Goal: Task Accomplishment & Management: Manage account settings

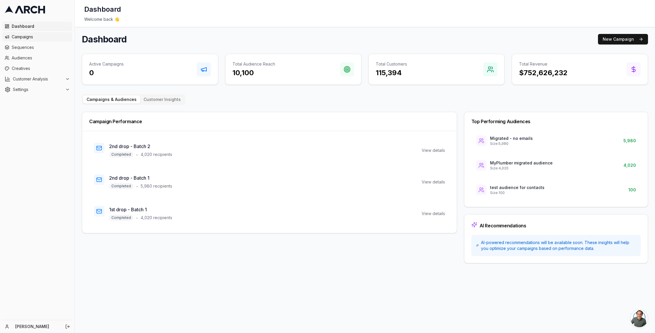
click at [22, 37] on span "Campaigns" at bounding box center [41, 37] width 58 height 6
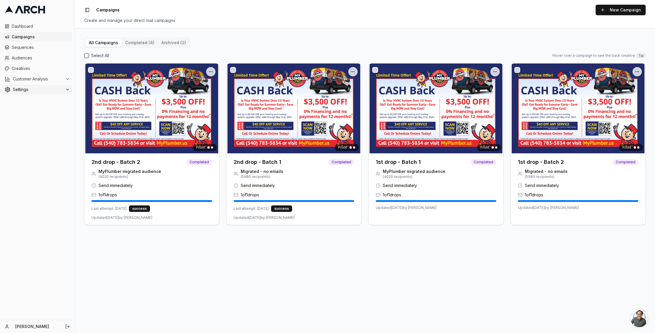
click at [19, 88] on span "Settings" at bounding box center [38, 89] width 50 height 6
click at [29, 110] on span "Branding" at bounding box center [29, 108] width 17 height 6
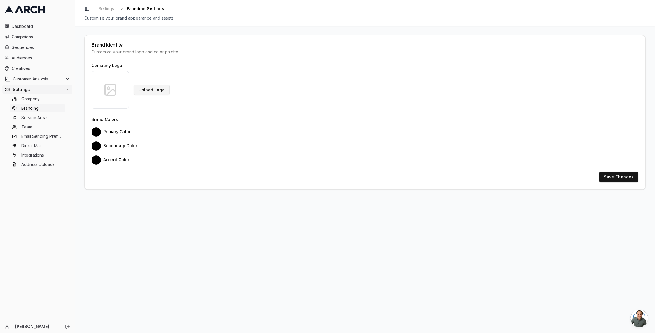
click at [145, 89] on button "Upload Logo" at bounding box center [152, 89] width 36 height 11
type input "#e23d3d"
type input "#2b3990"
click at [609, 176] on button "Save Changes" at bounding box center [618, 177] width 39 height 11
click at [35, 119] on span "Service Areas" at bounding box center [34, 118] width 27 height 6
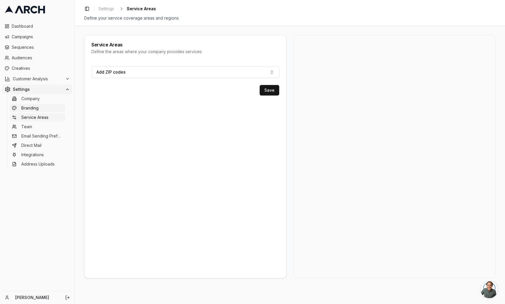
click at [30, 109] on span "Branding" at bounding box center [29, 108] width 17 height 6
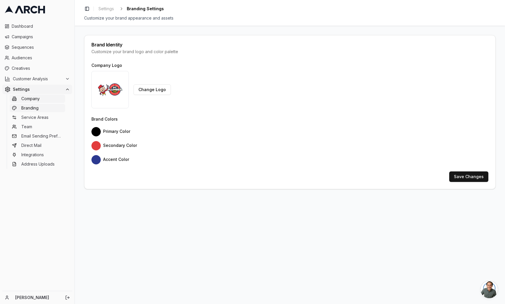
click at [30, 97] on span "Company" at bounding box center [30, 99] width 18 height 6
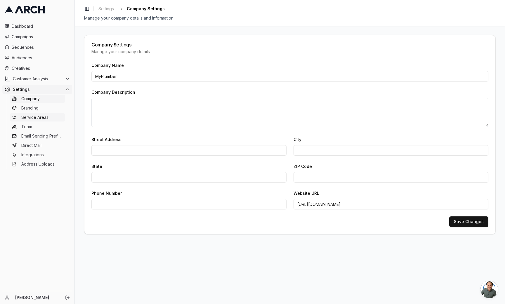
click at [30, 117] on span "Service Areas" at bounding box center [34, 118] width 27 height 6
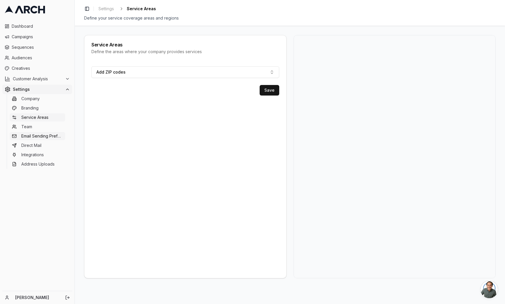
click at [27, 135] on span "Email Sending Preferences" at bounding box center [41, 136] width 41 height 6
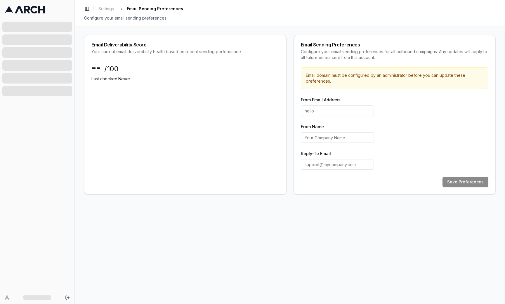
type input "hello"
type input "MyPlumber"
type input "todo@email.com"
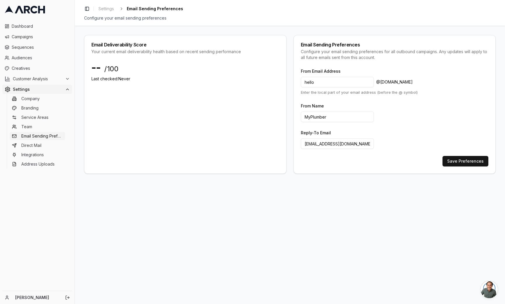
click at [330, 116] on input "MyPlumber" at bounding box center [337, 117] width 73 height 11
type input "MyPlumberPlus"
click at [467, 162] on button "Save Preferences" at bounding box center [466, 161] width 46 height 11
click at [33, 146] on span "Direct Mail" at bounding box center [31, 146] width 20 height 6
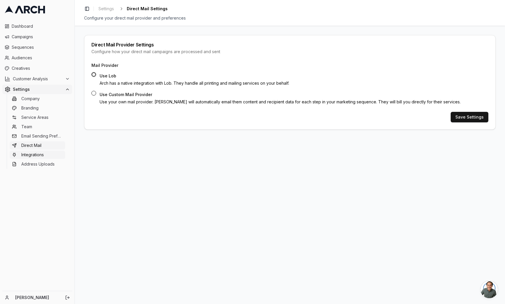
click at [31, 154] on span "Integrations" at bounding box center [32, 155] width 23 height 6
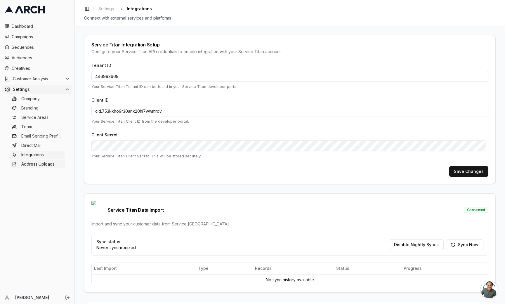
click at [37, 166] on span "Address Uploads" at bounding box center [37, 164] width 33 height 6
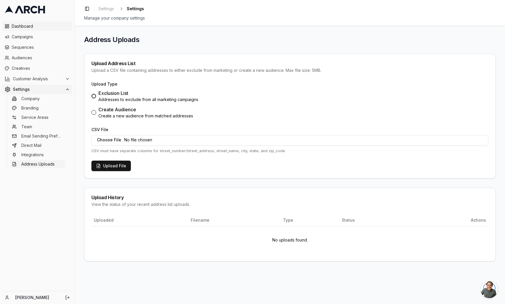
click at [22, 23] on span "Dashboard" at bounding box center [41, 26] width 58 height 6
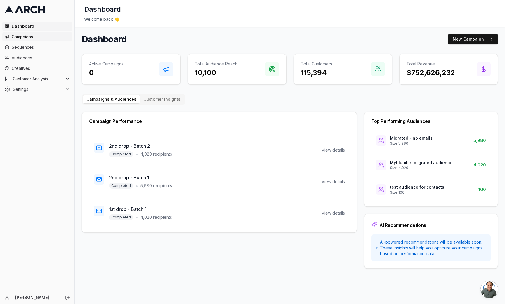
click at [18, 38] on span "Campaigns" at bounding box center [41, 37] width 58 height 6
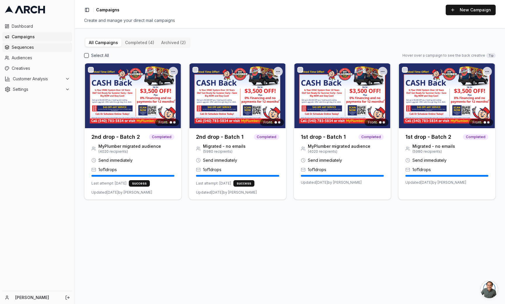
click at [21, 46] on span "Sequences" at bounding box center [41, 47] width 58 height 6
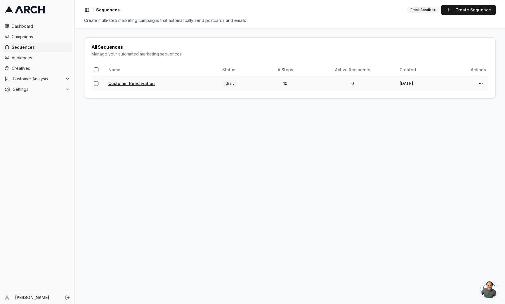
click at [130, 84] on link "Customer Reactivation" at bounding box center [131, 83] width 46 height 5
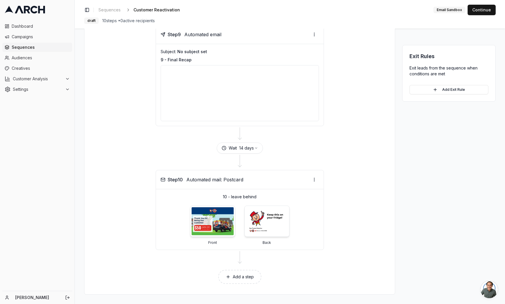
scroll to position [1170, 0]
click at [17, 47] on span "Sequences" at bounding box center [41, 47] width 58 height 6
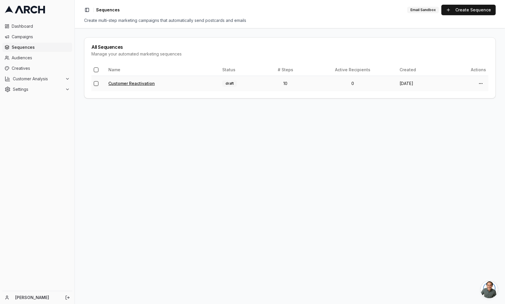
click at [134, 82] on link "Customer Reactivation" at bounding box center [131, 83] width 46 height 5
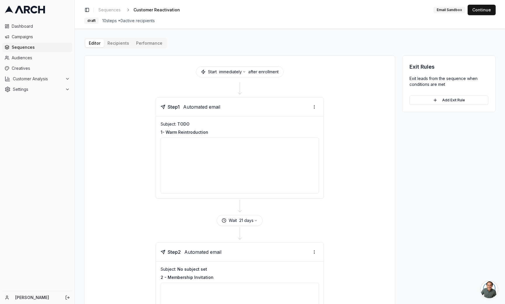
click at [197, 133] on p "1- Warm Reintroduction" at bounding box center [240, 132] width 158 height 6
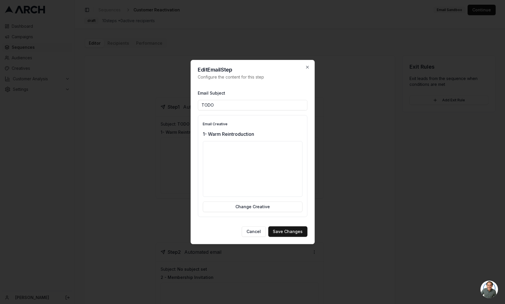
click at [197, 133] on div "Edit Email Step Configure the content for this step Email Subject TODO Email Cr…" at bounding box center [253, 152] width 124 height 185
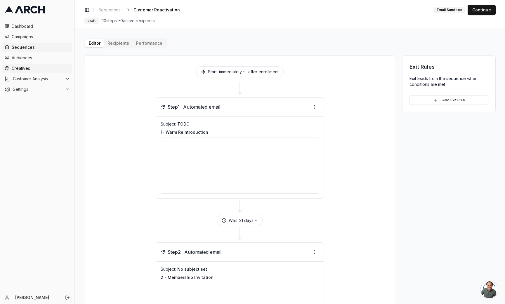
click at [21, 68] on span "Creatives" at bounding box center [41, 68] width 58 height 6
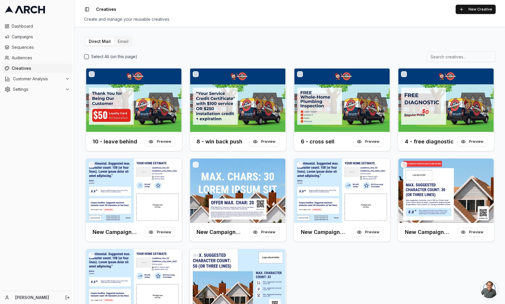
click at [127, 45] on button "Email" at bounding box center [123, 41] width 18 height 8
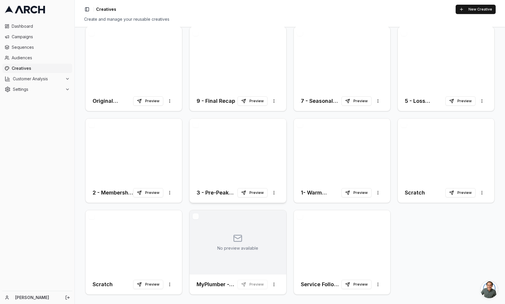
scroll to position [41, 0]
click at [319, 169] on div at bounding box center [342, 151] width 96 height 64
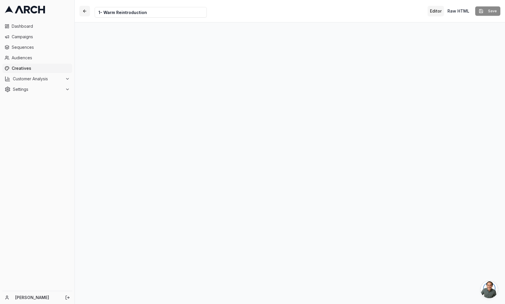
click at [84, 12] on button "button" at bounding box center [84, 11] width 11 height 11
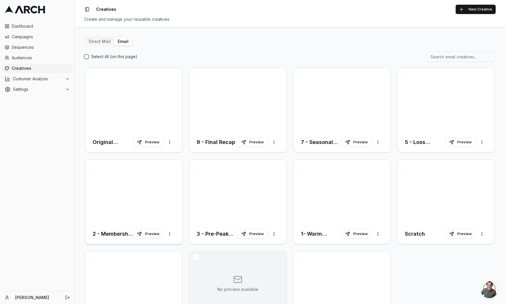
click at [125, 209] on div at bounding box center [134, 192] width 96 height 64
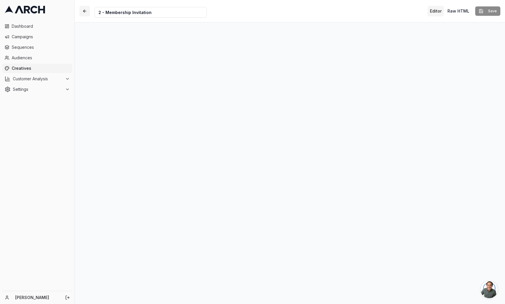
click at [85, 11] on button "button" at bounding box center [84, 11] width 11 height 11
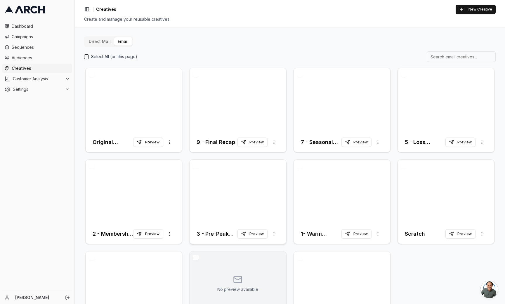
click at [224, 210] on div at bounding box center [238, 192] width 96 height 64
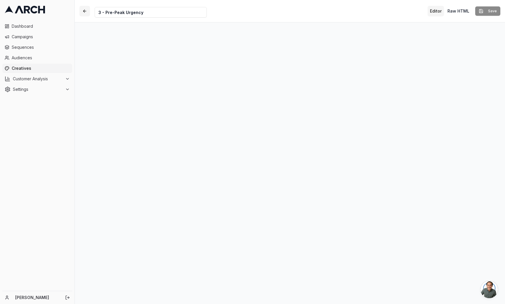
click at [84, 8] on button "button" at bounding box center [84, 11] width 11 height 11
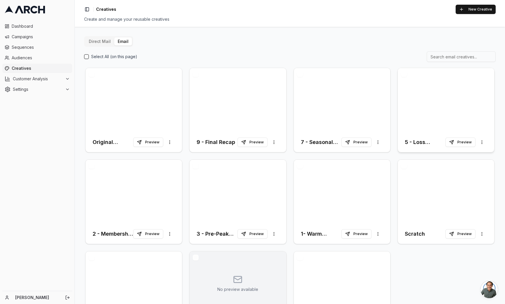
click at [435, 109] on div at bounding box center [446, 100] width 96 height 64
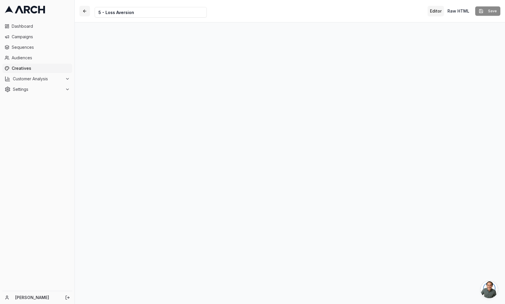
click at [84, 11] on button "button" at bounding box center [84, 11] width 11 height 11
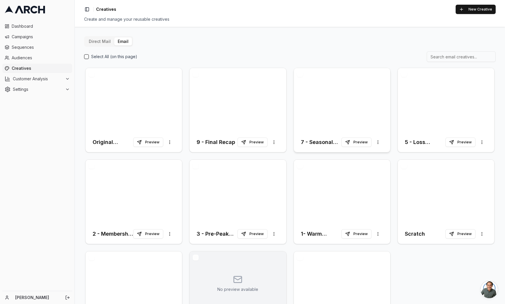
click at [327, 103] on div at bounding box center [342, 100] width 96 height 64
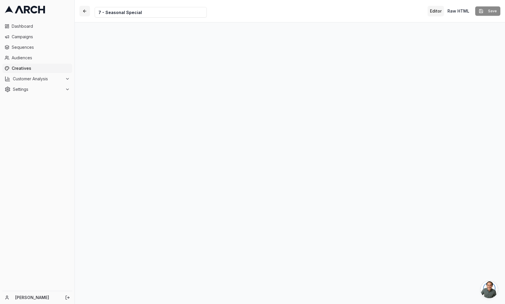
click at [82, 13] on button "button" at bounding box center [84, 11] width 11 height 11
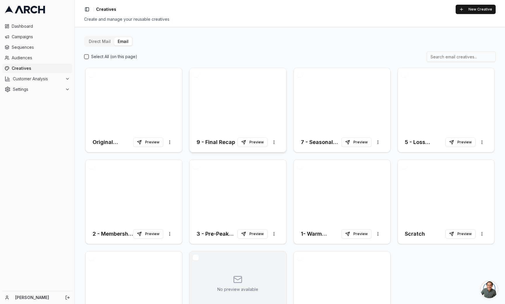
click at [246, 99] on div at bounding box center [238, 100] width 96 height 64
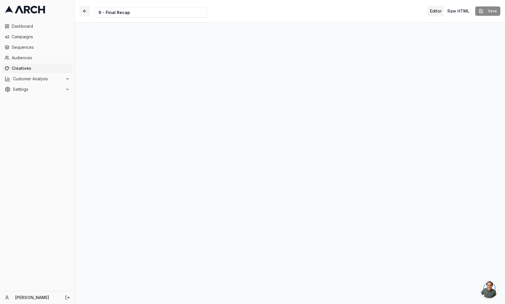
click at [85, 9] on button "button" at bounding box center [84, 11] width 11 height 11
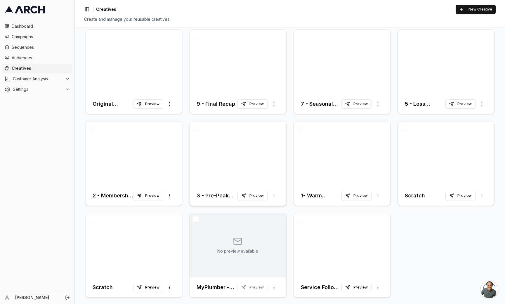
scroll to position [41, 0]
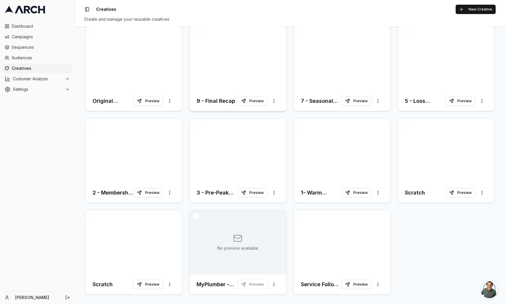
click at [252, 82] on div at bounding box center [238, 59] width 96 height 64
